Goal: Obtain resource: Download file/media

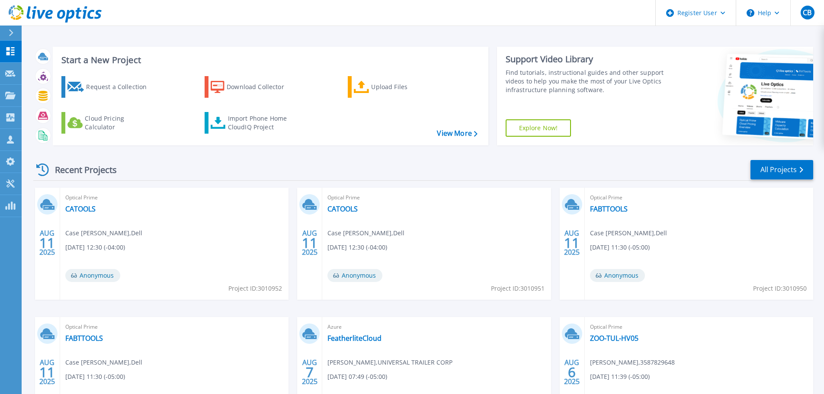
scroll to position [85, 0]
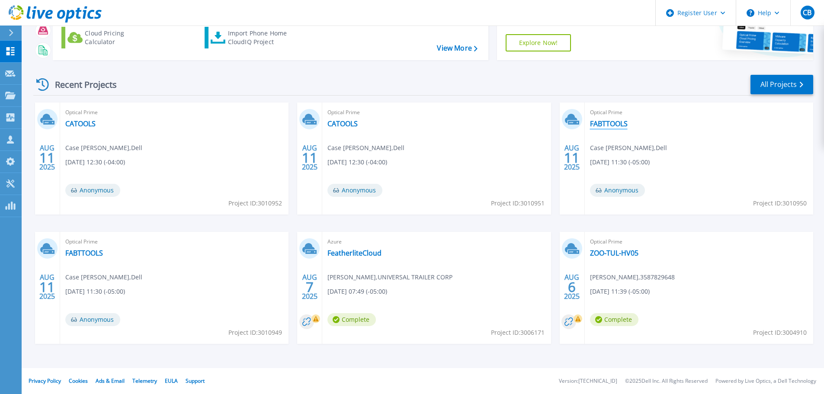
click at [612, 125] on link "FABTTOOLS" at bounding box center [609, 123] width 38 height 9
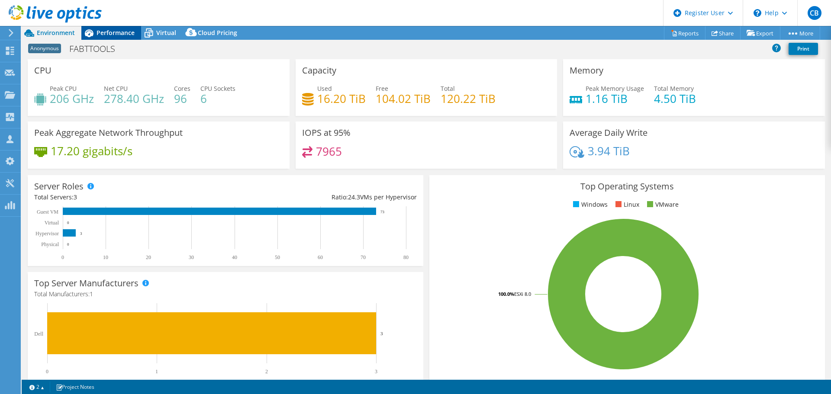
click at [113, 32] on span "Performance" at bounding box center [115, 33] width 38 height 8
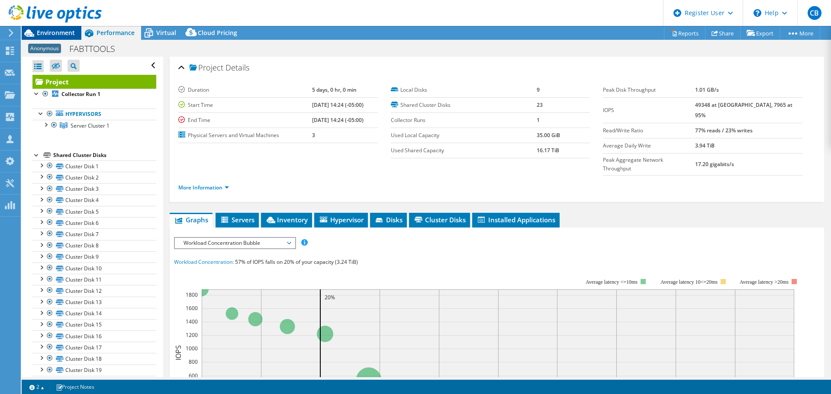
click at [64, 30] on span "Environment" at bounding box center [56, 33] width 38 height 8
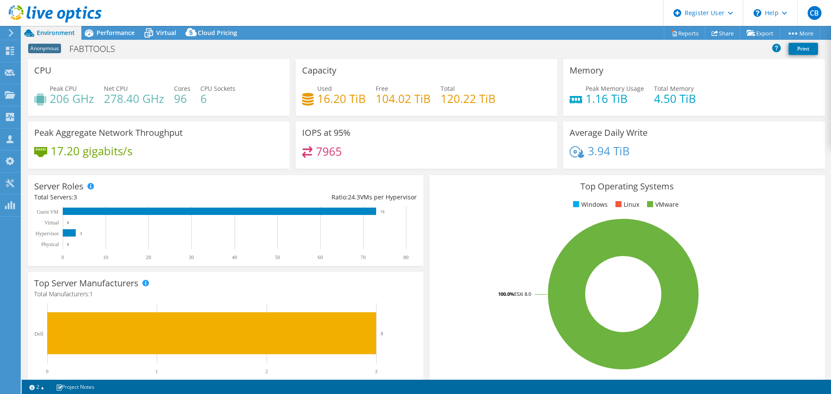
click at [67, 5] on icon at bounding box center [55, 14] width 93 height 18
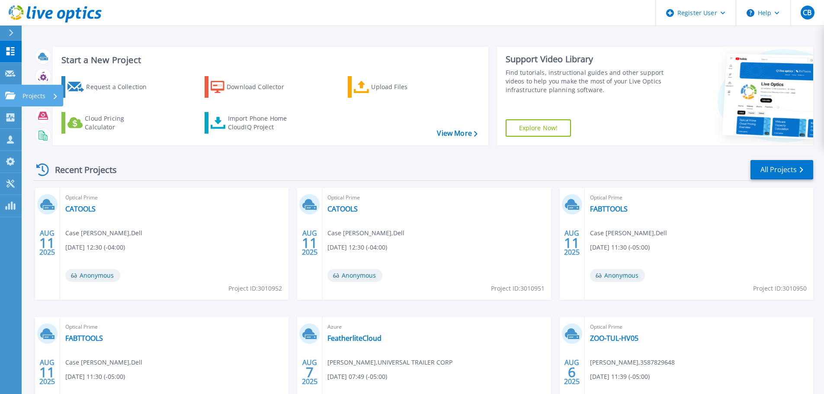
drag, startPoint x: 13, startPoint y: 94, endPoint x: 48, endPoint y: 96, distance: 35.1
click at [13, 94] on icon at bounding box center [10, 95] width 10 height 7
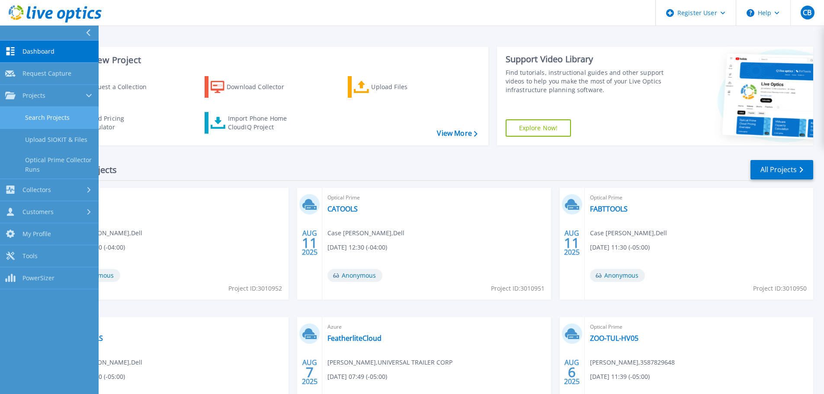
click at [72, 111] on link "Search Projects" at bounding box center [49, 118] width 99 height 22
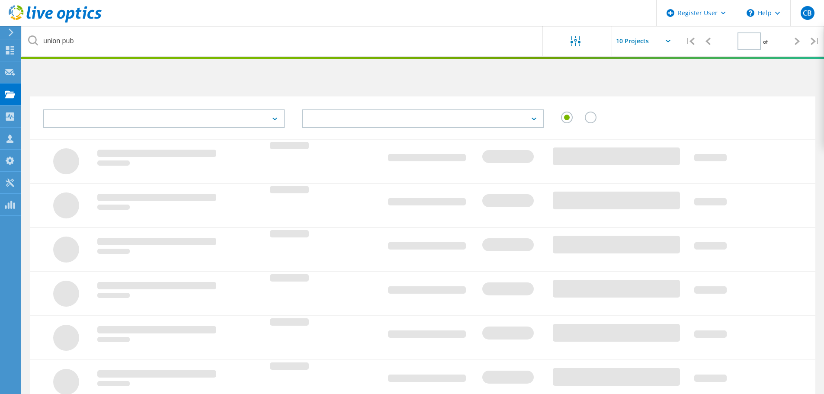
type input "1"
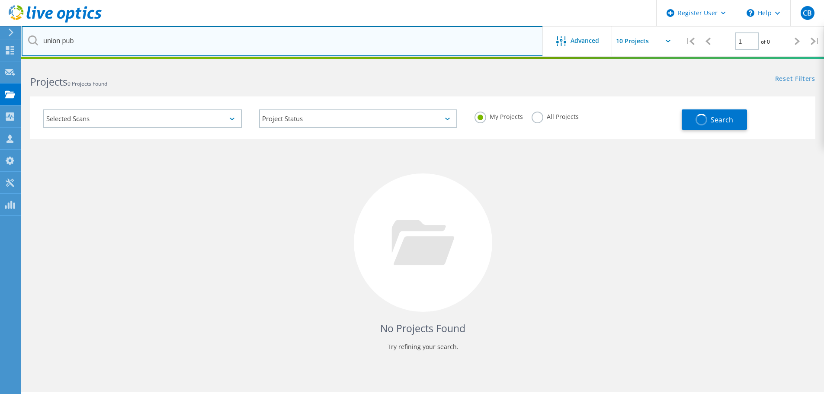
click at [169, 39] on input "union pub" at bounding box center [283, 41] width 522 height 30
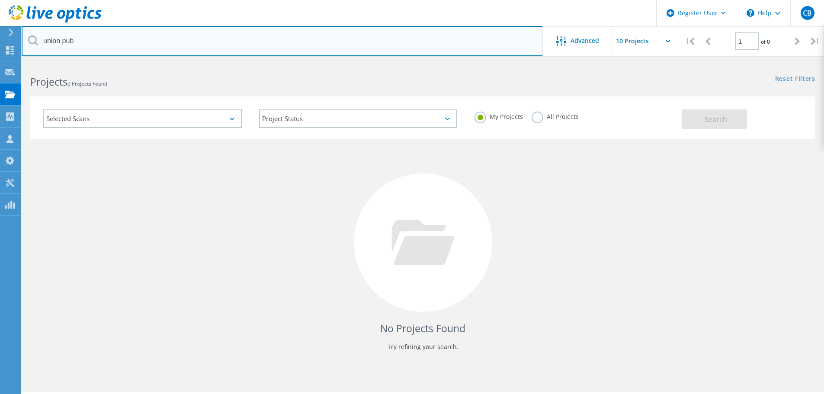
click at [168, 39] on input "union pub" at bounding box center [283, 41] width 522 height 30
paste input "gstaton@fabandt.bank"
type input "gstaton@fabandt.bank"
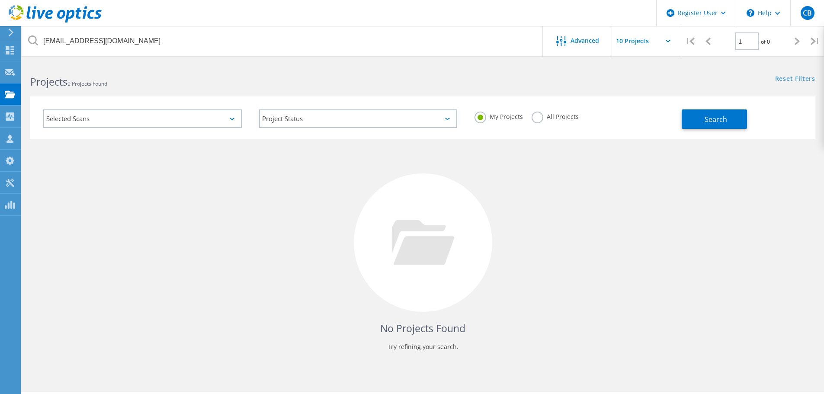
click at [537, 119] on label "All Projects" at bounding box center [555, 116] width 47 height 8
click at [0, 0] on input "All Projects" at bounding box center [0, 0] width 0 height 0
click at [722, 118] on span "Search" at bounding box center [716, 120] width 22 height 10
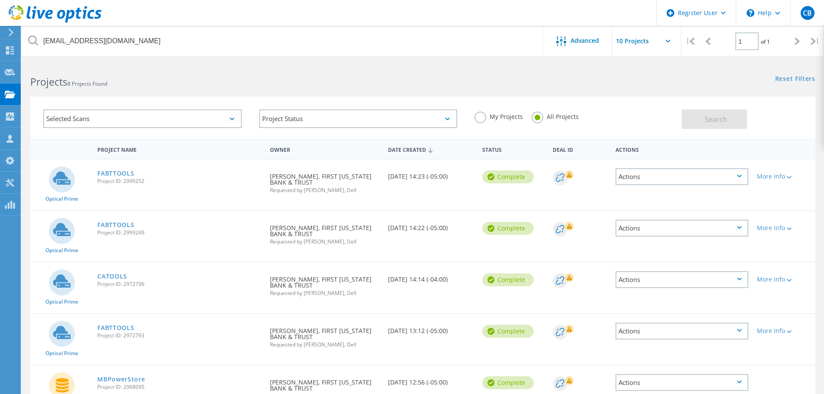
scroll to position [211, 0]
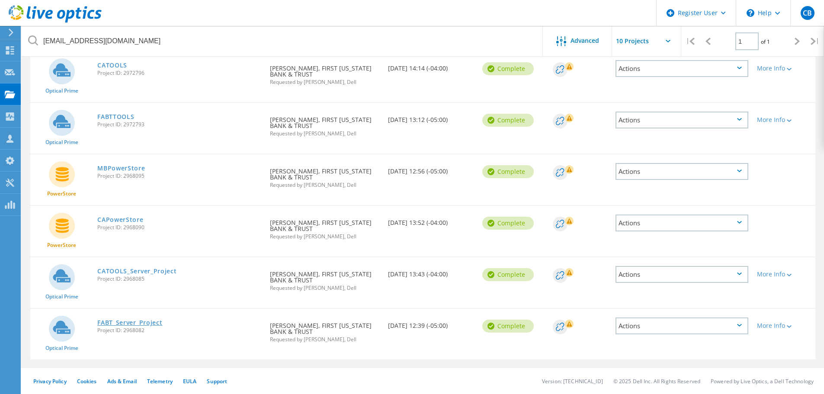
click at [130, 320] on link "FABT_Server_Project" at bounding box center [129, 323] width 65 height 6
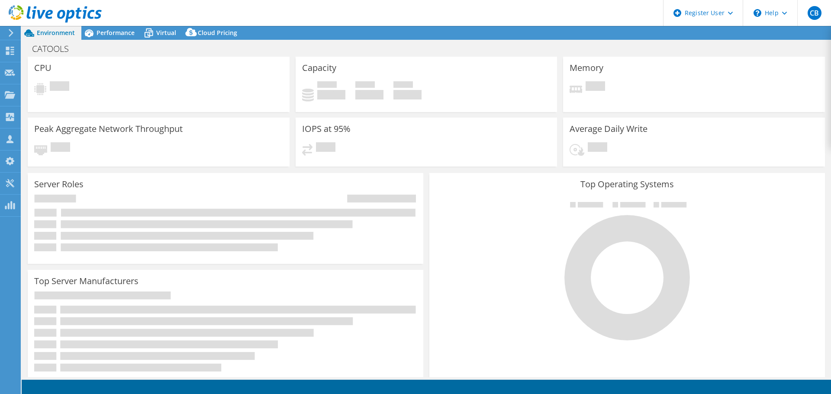
select select "USD"
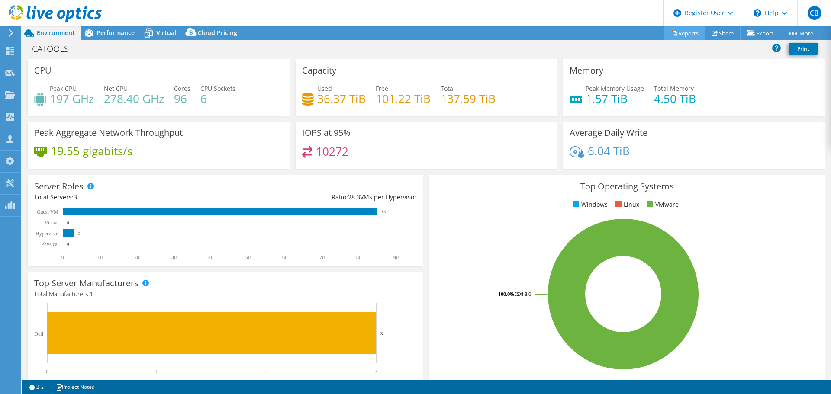
click at [683, 34] on link "Reports" at bounding box center [685, 32] width 42 height 13
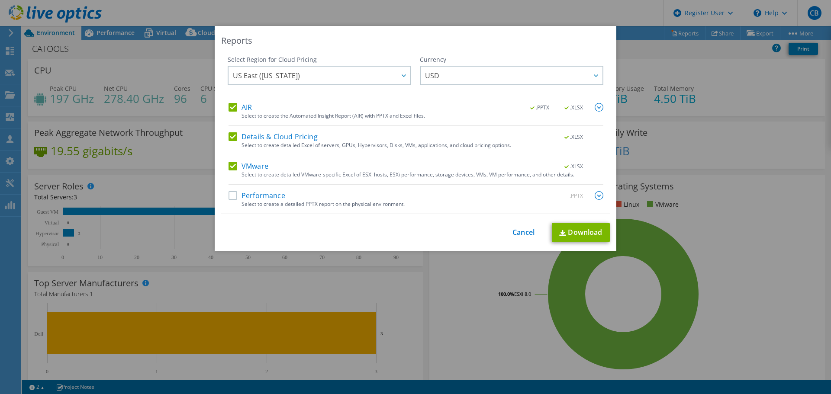
click at [230, 197] on label "Performance" at bounding box center [256, 195] width 57 height 9
click at [0, 0] on input "Performance" at bounding box center [0, 0] width 0 height 0
click at [599, 235] on link "Download" at bounding box center [581, 232] width 58 height 19
click at [524, 232] on link "Cancel" at bounding box center [523, 232] width 22 height 8
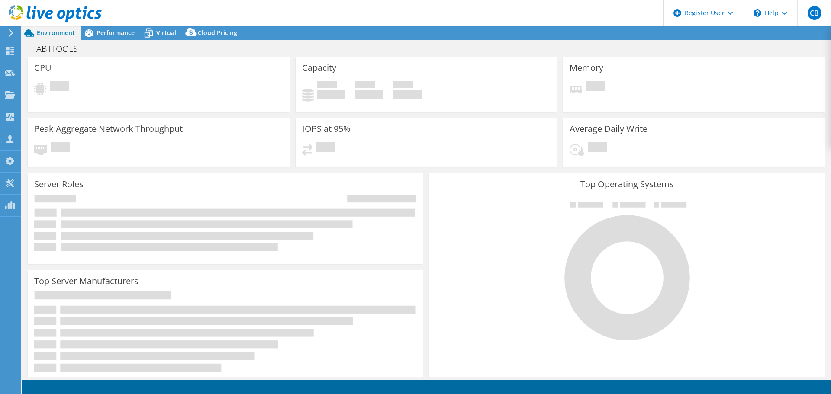
select select "USD"
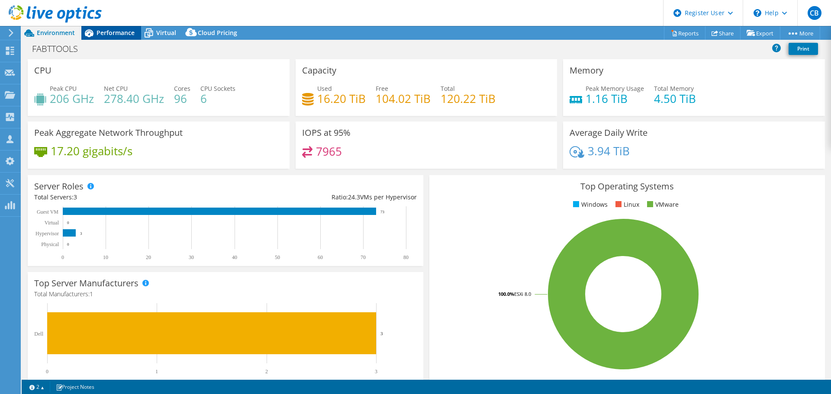
click at [116, 30] on span "Performance" at bounding box center [115, 33] width 38 height 8
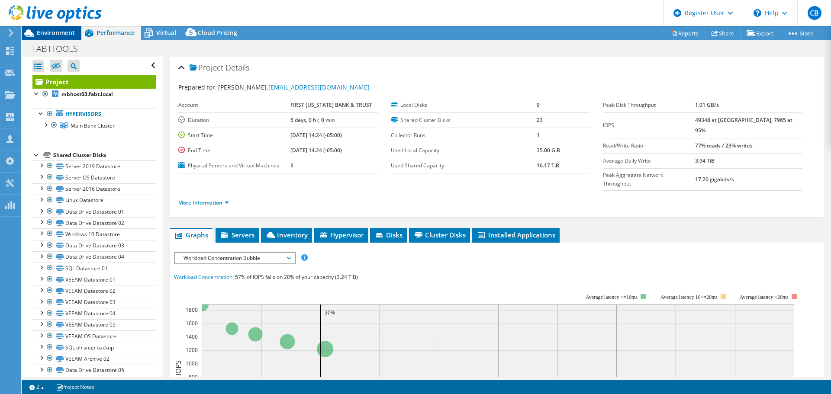
click at [68, 32] on span "Environment" at bounding box center [56, 33] width 38 height 8
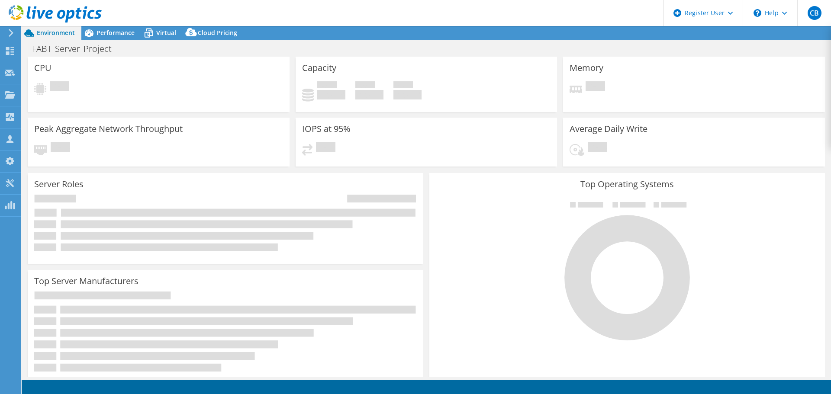
select select "USD"
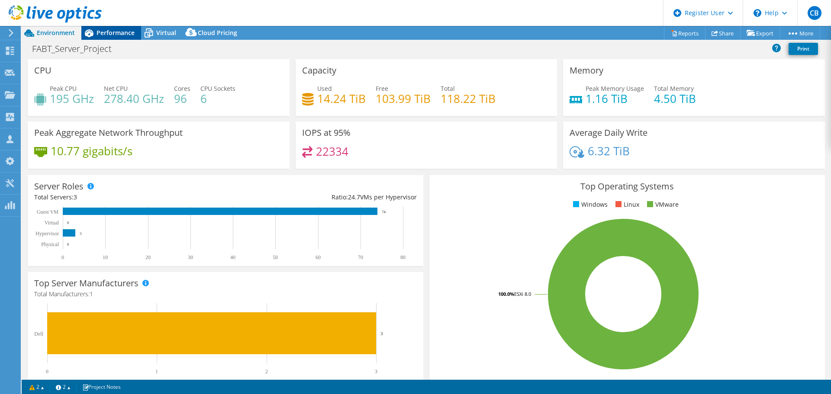
click at [97, 34] on span "Performance" at bounding box center [115, 33] width 38 height 8
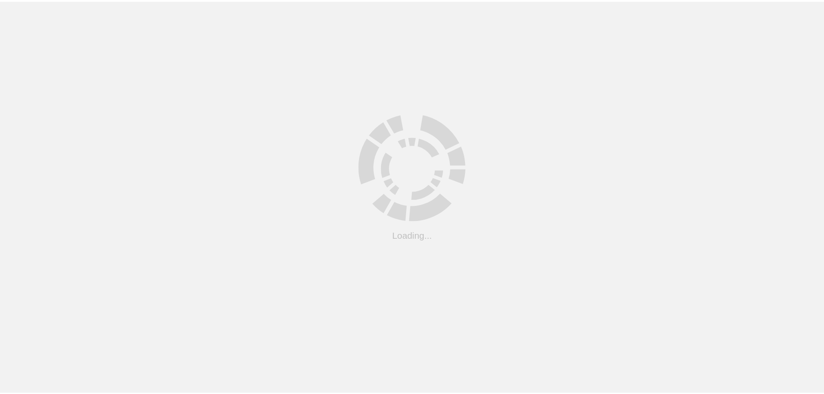
scroll to position [211, 0]
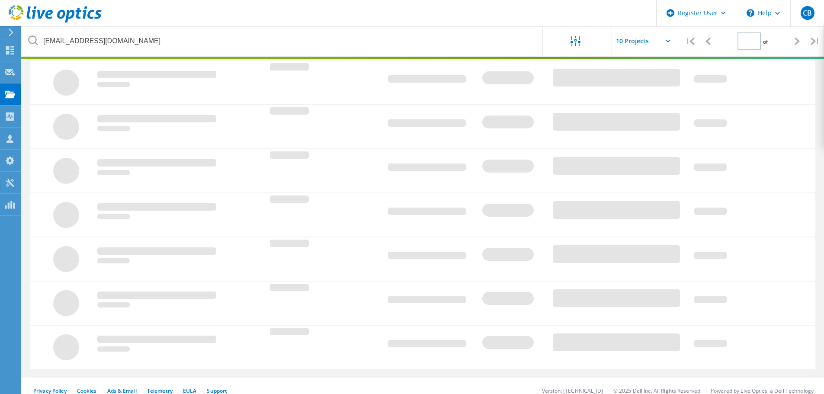
type input "1"
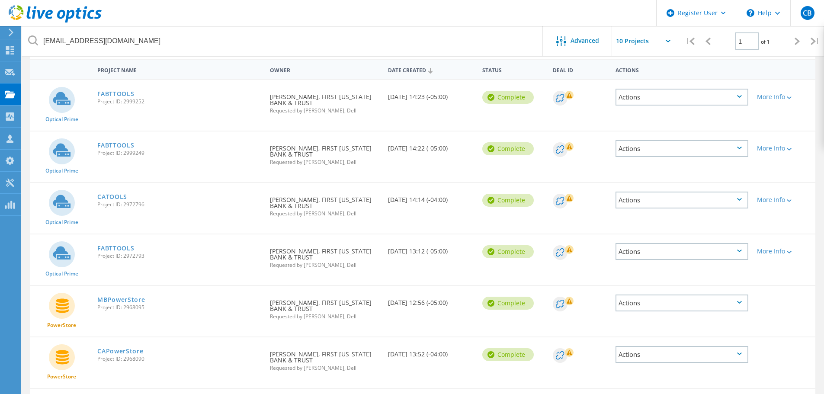
scroll to position [0, 0]
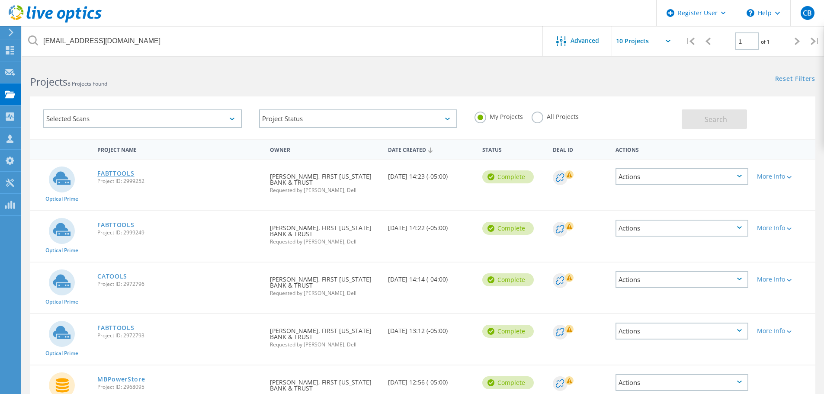
click at [112, 176] on link "FABTTOOLS" at bounding box center [115, 173] width 37 height 6
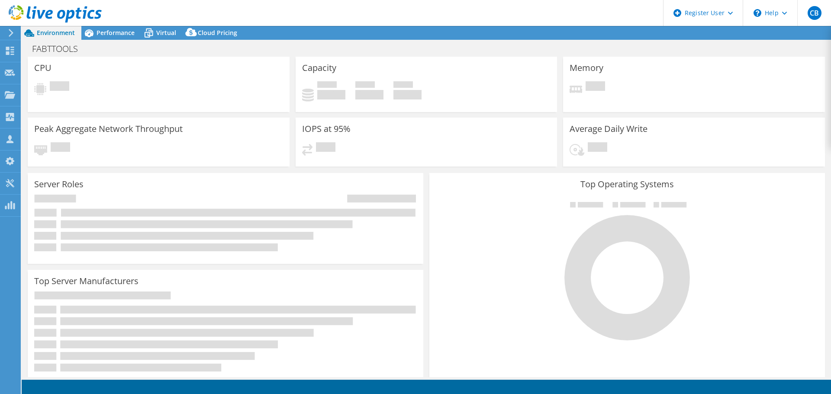
select select "USD"
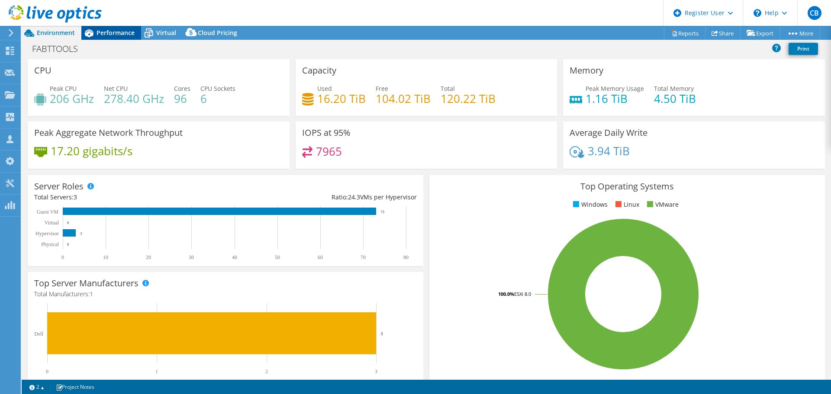
click at [125, 30] on span "Performance" at bounding box center [115, 33] width 38 height 8
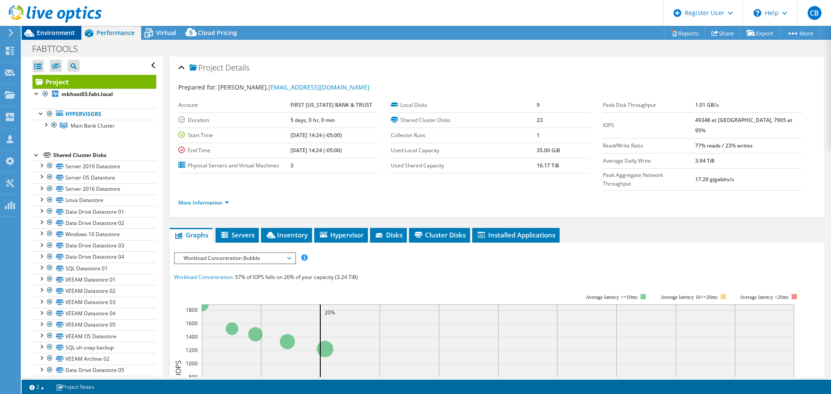
click at [65, 32] on span "Environment" at bounding box center [56, 33] width 38 height 8
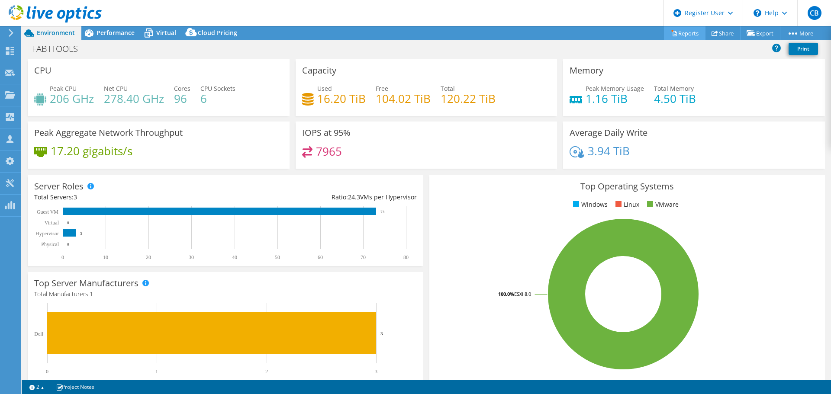
click at [678, 33] on link "Reports" at bounding box center [685, 32] width 42 height 13
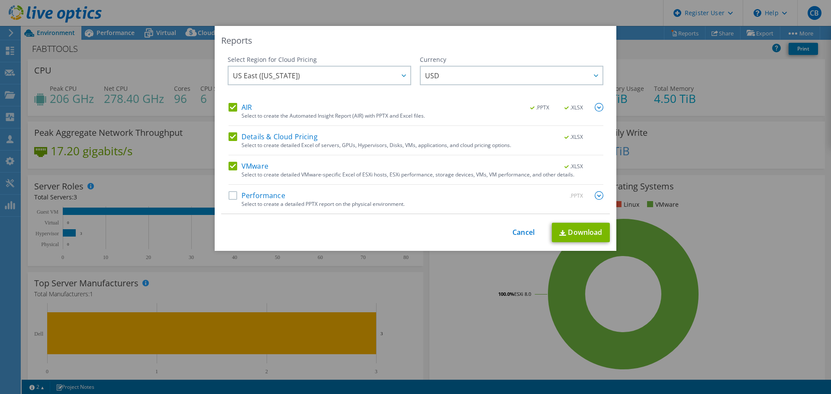
click at [236, 194] on label "Performance" at bounding box center [256, 195] width 57 height 9
click at [0, 0] on input "Performance" at bounding box center [0, 0] width 0 height 0
click at [583, 231] on link "Download" at bounding box center [581, 232] width 58 height 19
click at [510, 225] on div "This process may take a while, please wait... Cancel Download" at bounding box center [415, 232] width 389 height 19
click at [521, 231] on link "Cancel" at bounding box center [523, 232] width 22 height 8
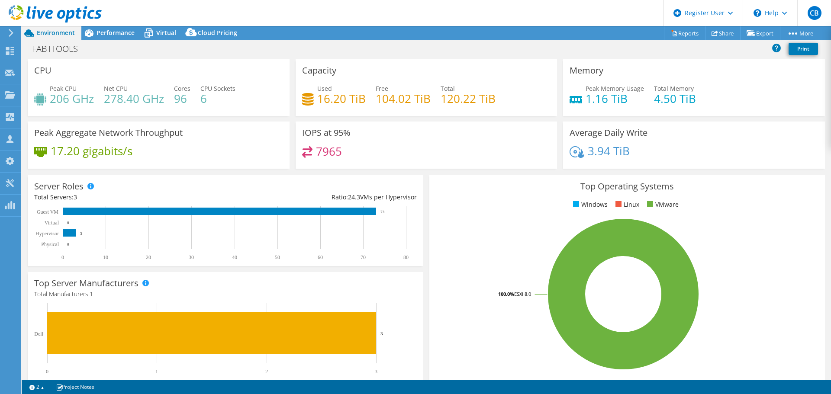
click at [46, 30] on span "Environment" at bounding box center [56, 33] width 38 height 8
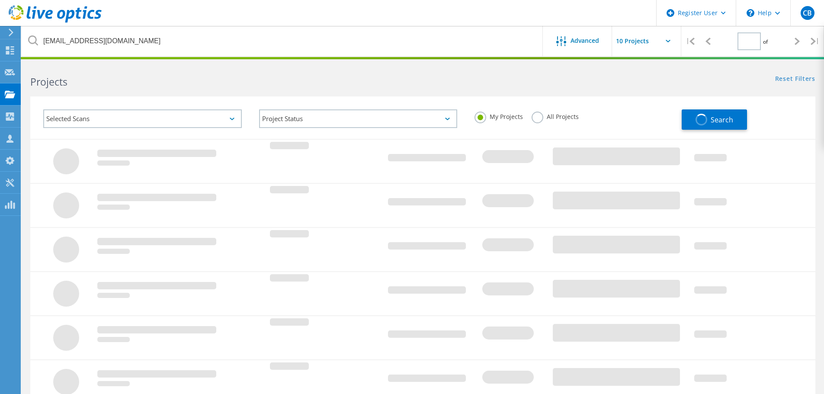
type input "1"
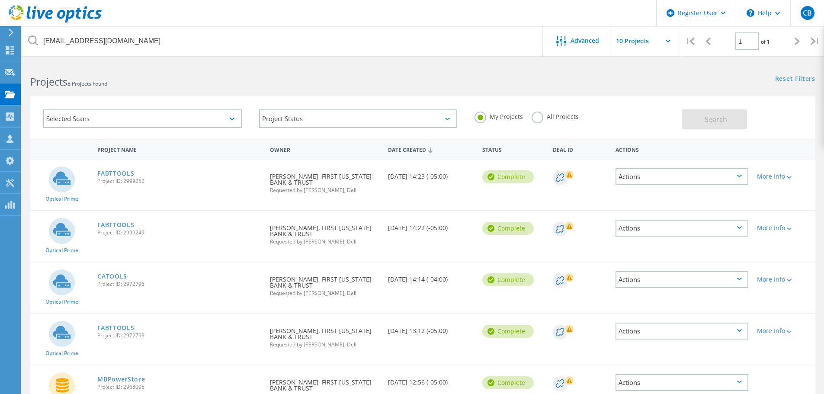
click at [543, 115] on label "All Projects" at bounding box center [555, 116] width 47 height 8
click at [0, 0] on input "All Projects" at bounding box center [0, 0] width 0 height 0
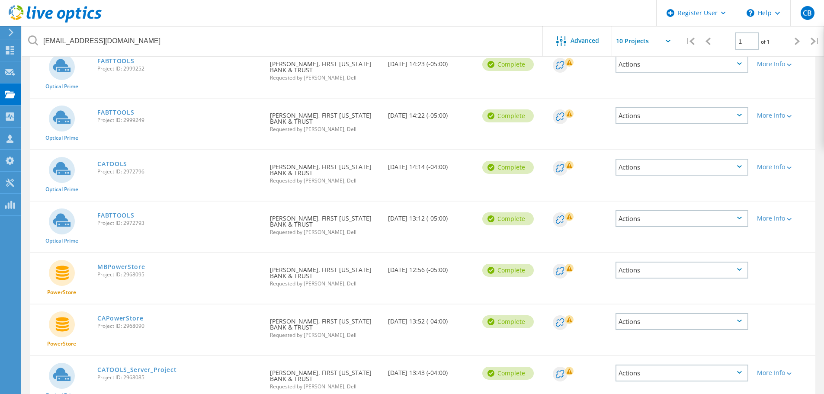
scroll to position [43, 0]
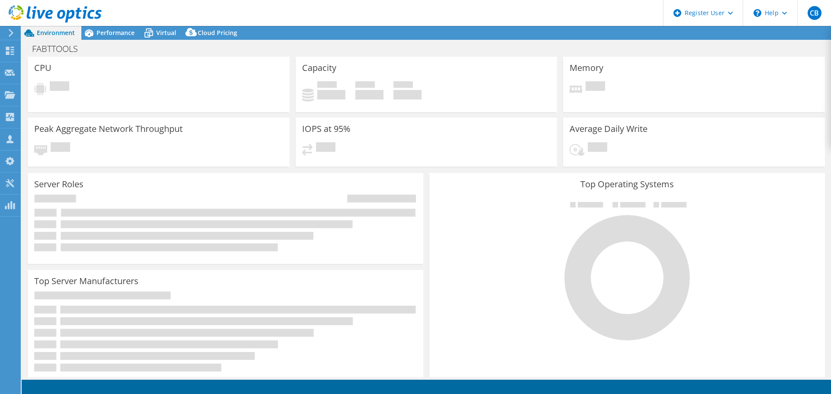
select select "USD"
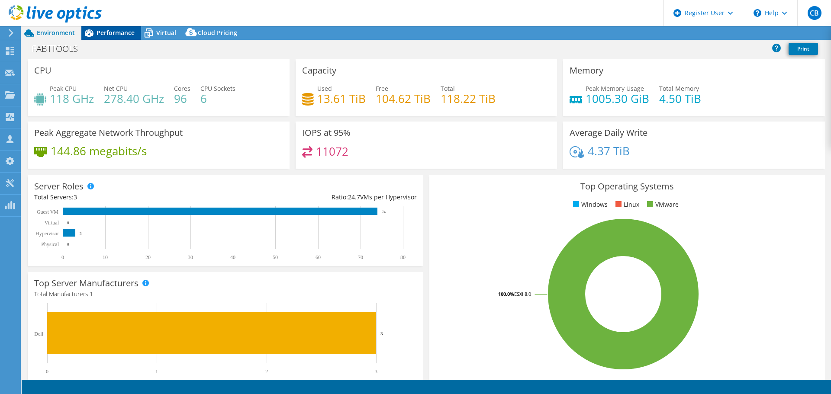
click at [116, 32] on span "Performance" at bounding box center [115, 33] width 38 height 8
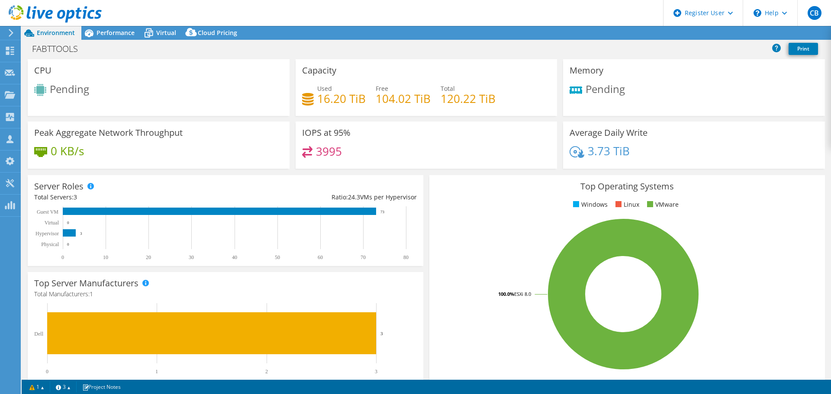
select select "USD"
click at [116, 33] on span "Performance" at bounding box center [115, 33] width 38 height 8
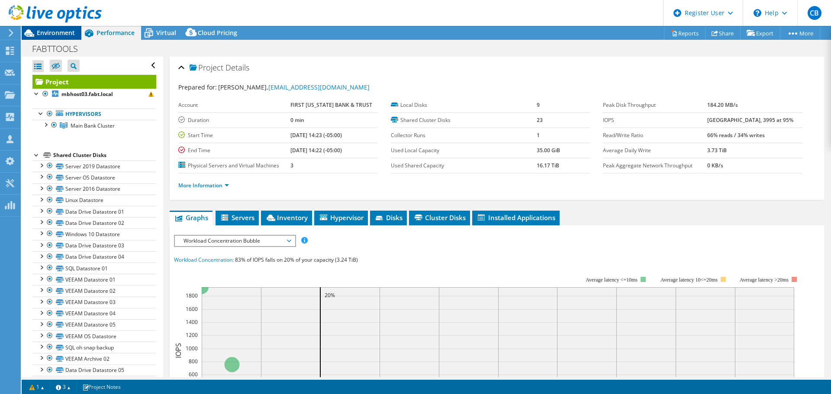
click at [56, 34] on span "Environment" at bounding box center [56, 33] width 38 height 8
